Goal: Transaction & Acquisition: Purchase product/service

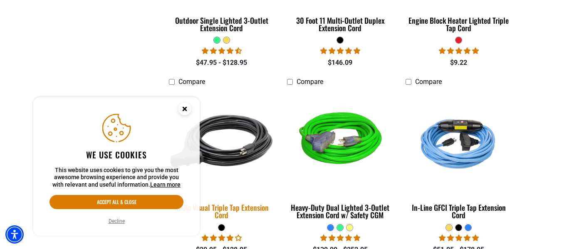
scroll to position [1498, 0]
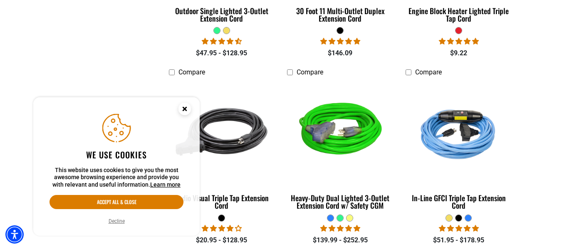
click at [183, 107] on circle "Close this option" at bounding box center [184, 109] width 12 height 12
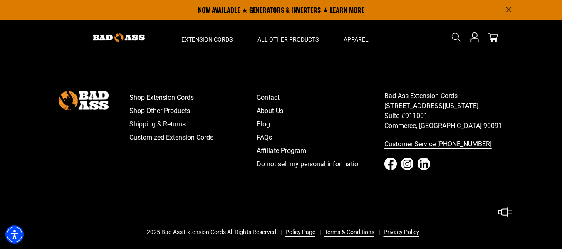
scroll to position [1996, 0]
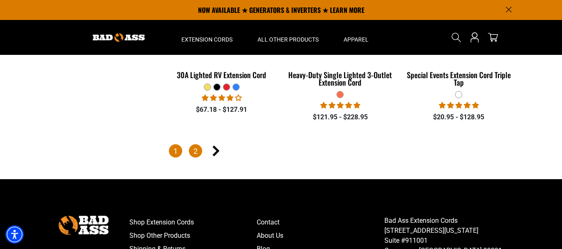
click at [193, 144] on link "2" at bounding box center [195, 150] width 13 height 13
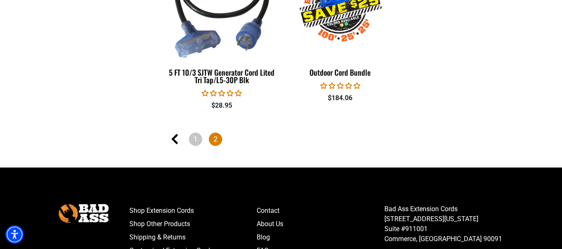
scroll to position [915, 0]
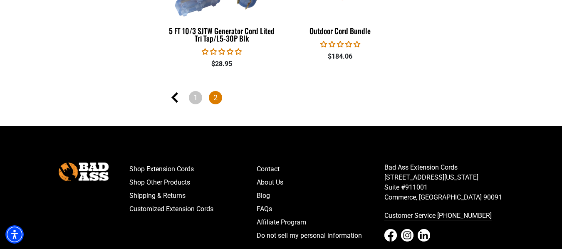
click at [216, 94] on span "2" at bounding box center [215, 97] width 13 height 13
click at [196, 92] on link "1" at bounding box center [195, 97] width 13 height 13
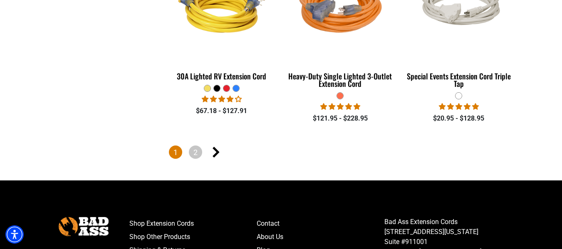
scroll to position [2003, 0]
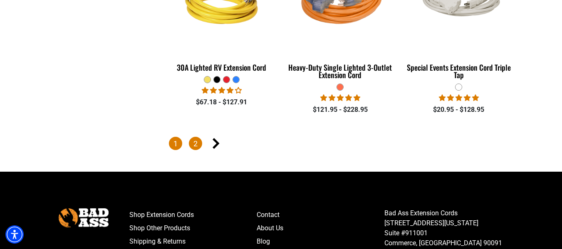
click at [193, 137] on link "2" at bounding box center [195, 143] width 13 height 13
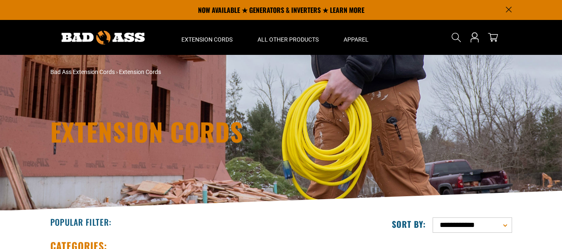
scroll to position [582, 0]
